Goal: Information Seeking & Learning: Learn about a topic

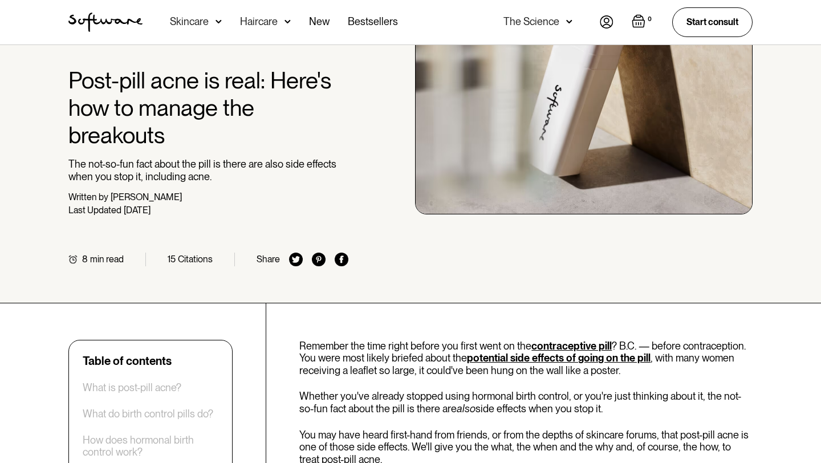
scroll to position [109, 0]
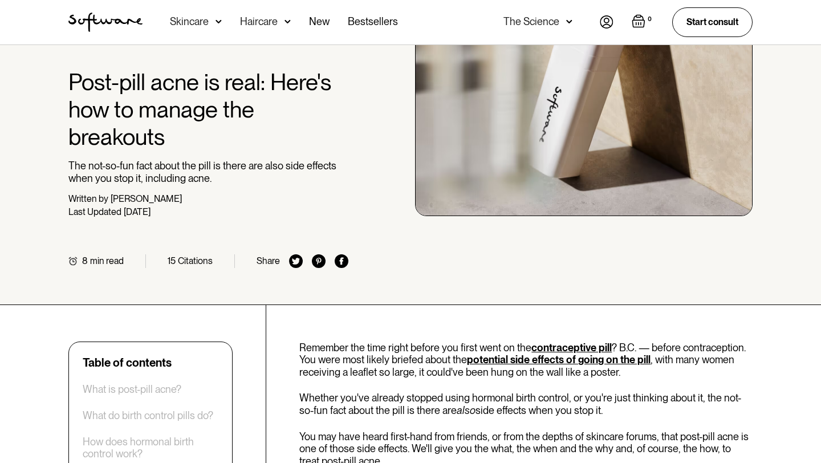
click at [124, 200] on div "[PERSON_NAME]" at bounding box center [146, 198] width 71 height 11
click at [149, 176] on p "The not-so-fun fact about the pill is there are also side effects when you stop…" at bounding box center [208, 172] width 280 height 25
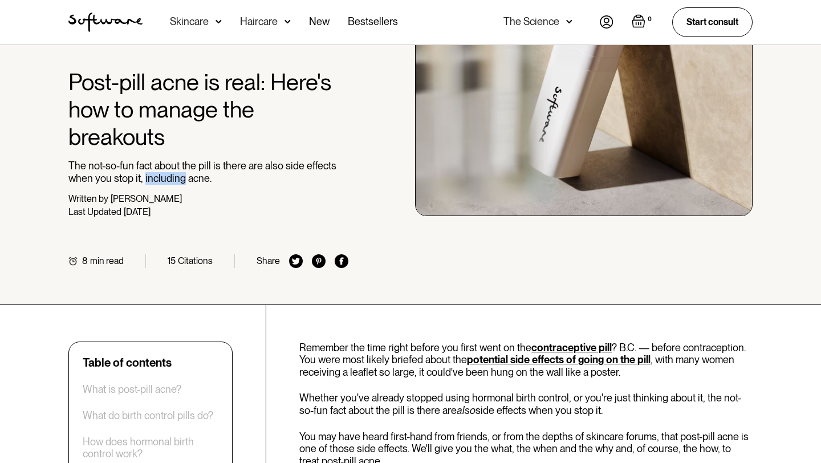
click at [149, 176] on p "The not-so-fun fact about the pill is there are also side effects when you stop…" at bounding box center [208, 172] width 280 height 25
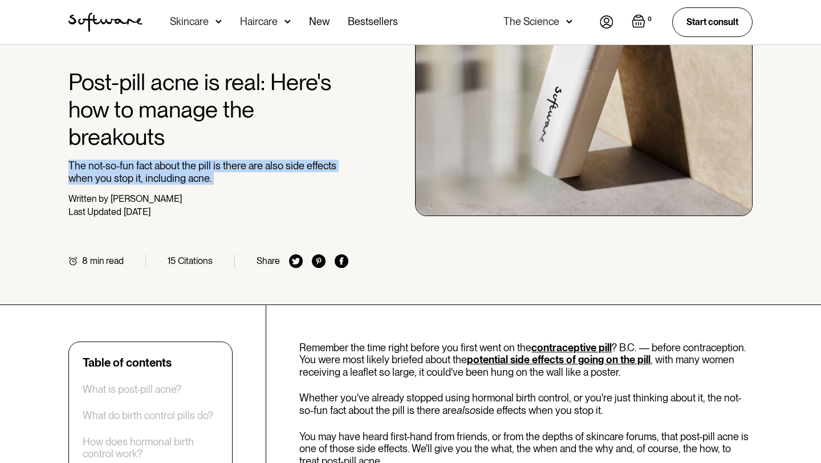
click at [162, 165] on p "The not-so-fun fact about the pill is there are also side effects when you stop…" at bounding box center [208, 172] width 280 height 25
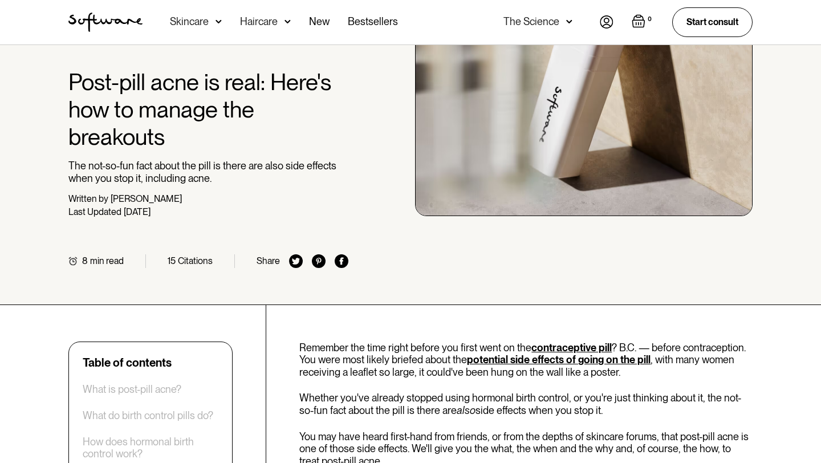
click at [162, 165] on p "The not-so-fun fact about the pill is there are also side effects when you stop…" at bounding box center [208, 172] width 280 height 25
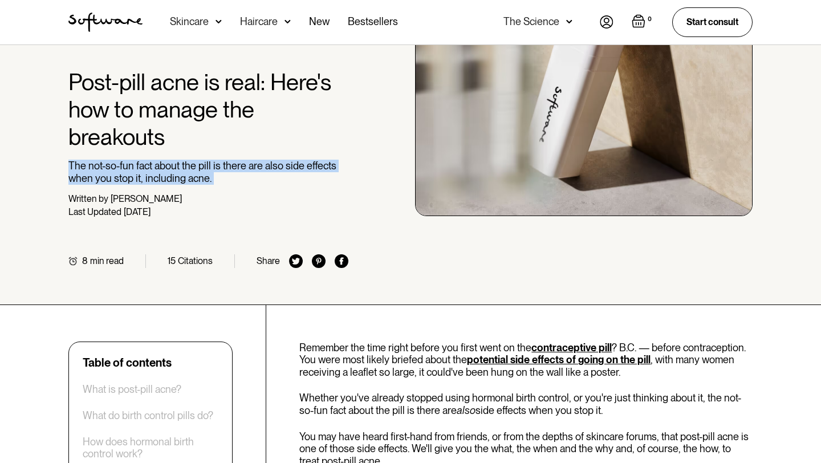
click at [136, 187] on div "Home / Skin Journal / Acne / Post-pill acne is real: Here's how to manage the b…" at bounding box center [208, 115] width 280 height 305
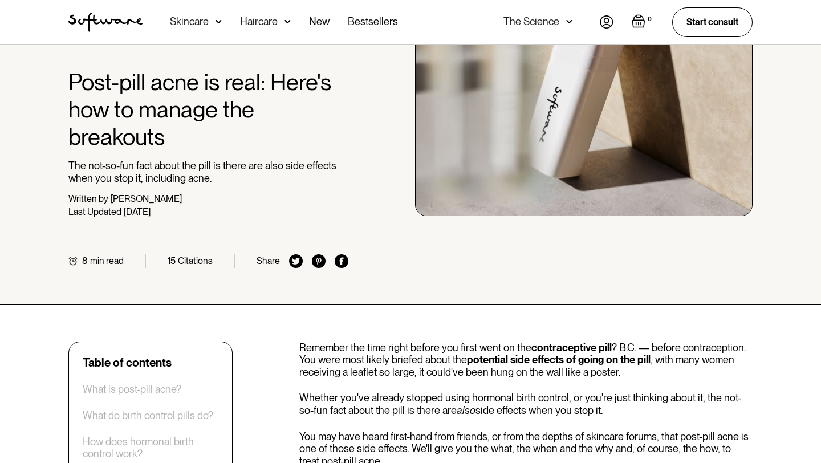
click at [136, 187] on div "Home / Skin Journal / Acne / Post-pill acne is real: Here's how to manage the b…" at bounding box center [208, 115] width 280 height 305
click at [122, 197] on div "[PERSON_NAME]" at bounding box center [146, 198] width 71 height 11
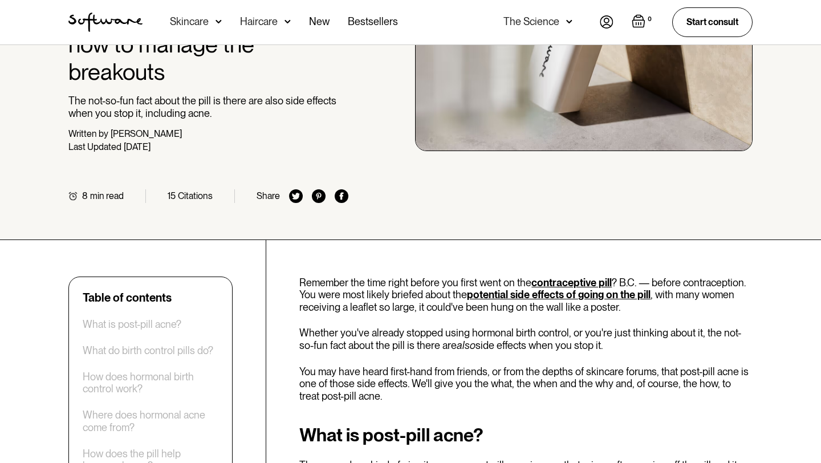
scroll to position [259, 0]
